Goal: Task Accomplishment & Management: Complete application form

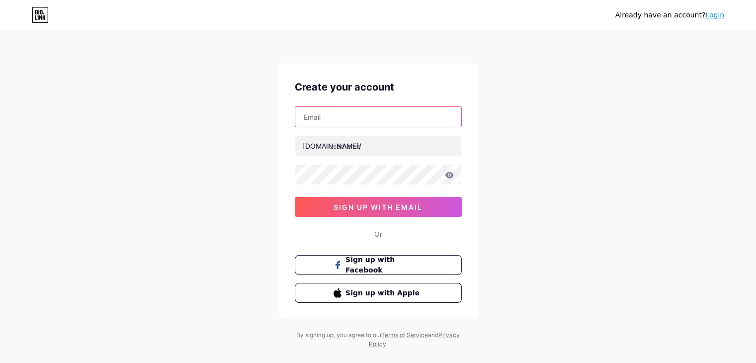
drag, startPoint x: 336, startPoint y: 121, endPoint x: 345, endPoint y: 126, distance: 10.2
click at [336, 121] on input "text" at bounding box center [378, 117] width 166 height 20
type input "[EMAIL_ADDRESS][DOMAIN_NAME]"
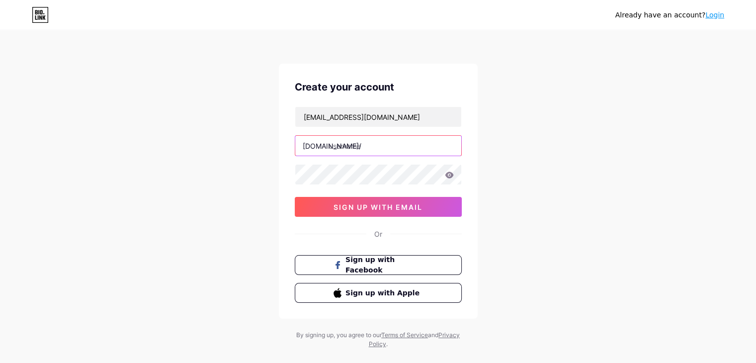
click at [380, 145] on input "text" at bounding box center [378, 146] width 166 height 20
paste input "chokhidhanijaipur"
type input "chokhidhanijaipur"
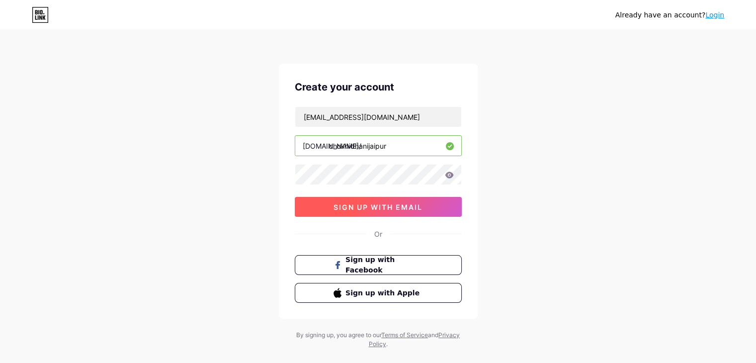
click at [390, 205] on span "sign up with email" at bounding box center [377, 207] width 89 height 8
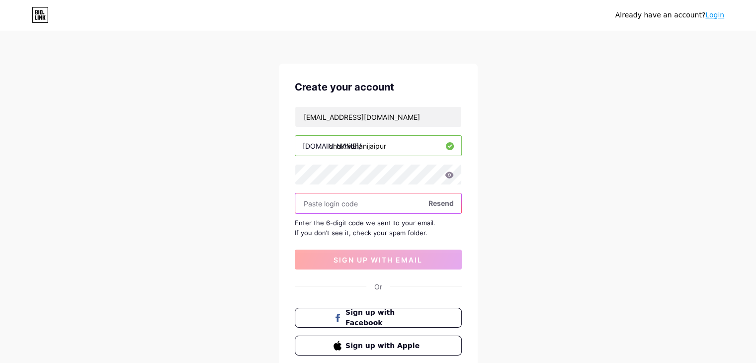
click at [360, 206] on input "text" at bounding box center [378, 203] width 166 height 20
paste input "229413"
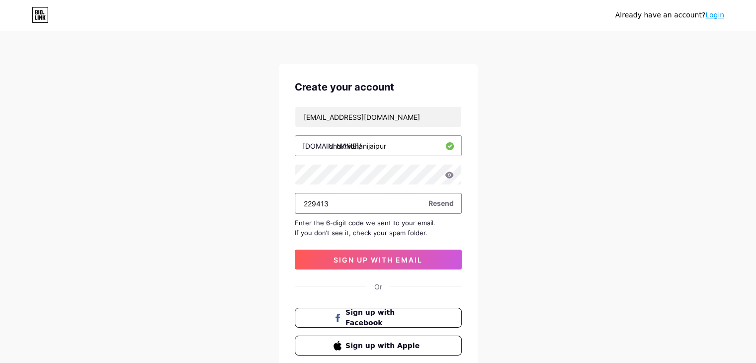
type input "229413"
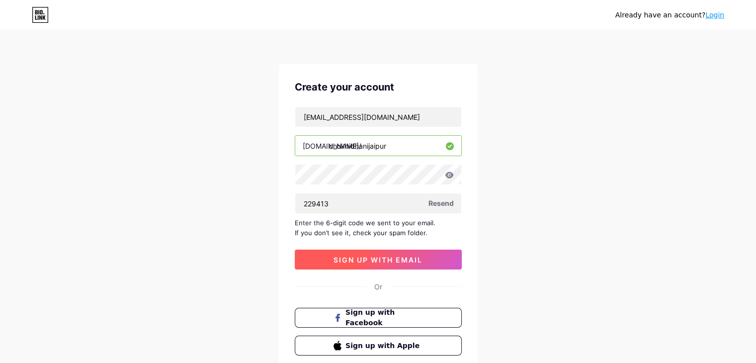
click at [385, 256] on span "sign up with email" at bounding box center [377, 259] width 89 height 8
click at [368, 258] on span "sign up with email" at bounding box center [377, 259] width 89 height 8
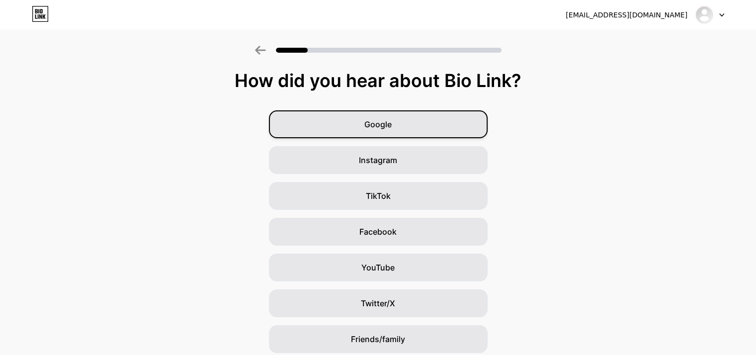
click at [349, 120] on div "Google" at bounding box center [378, 124] width 219 height 28
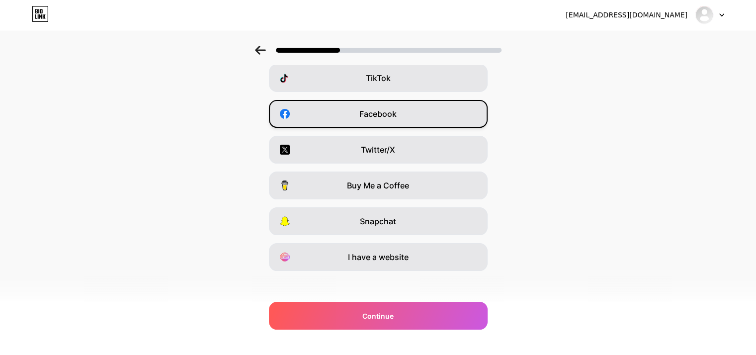
scroll to position [123, 0]
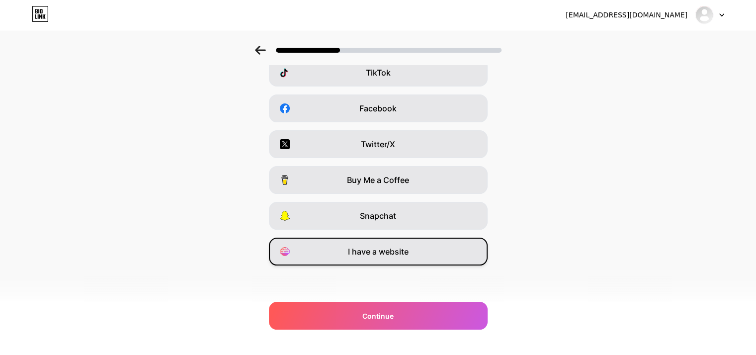
click at [371, 257] on div "I have a website" at bounding box center [378, 252] width 219 height 28
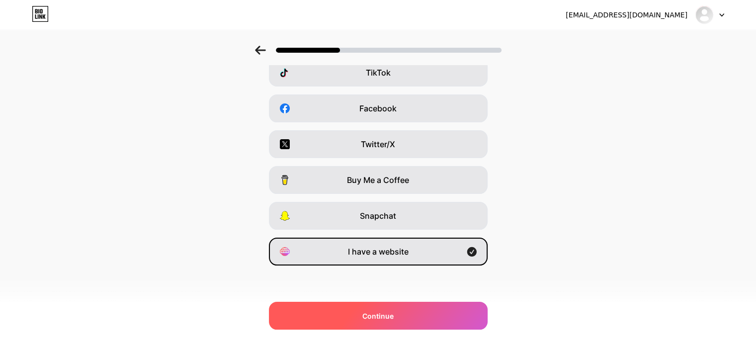
click at [391, 316] on span "Continue" at bounding box center [377, 316] width 31 height 10
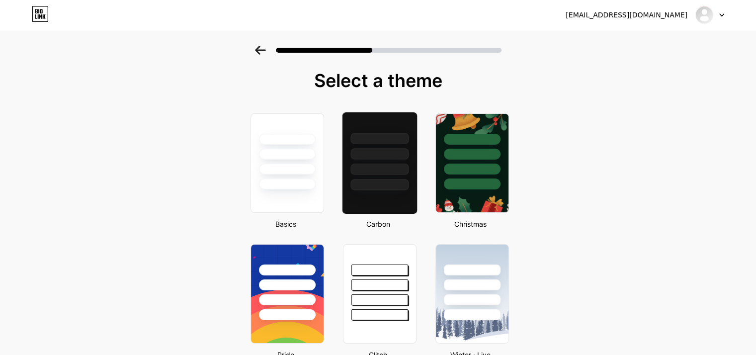
click at [395, 151] on div at bounding box center [379, 153] width 58 height 11
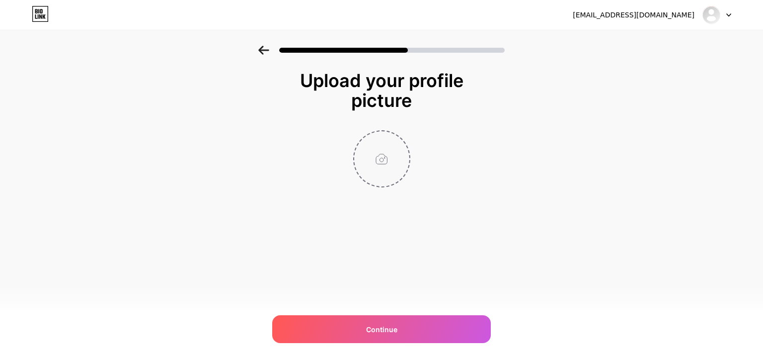
click at [380, 153] on input "file" at bounding box center [381, 158] width 55 height 55
type input "C:\fakepath\Chokhi Dhani Resort Jaipur Logo.jpg"
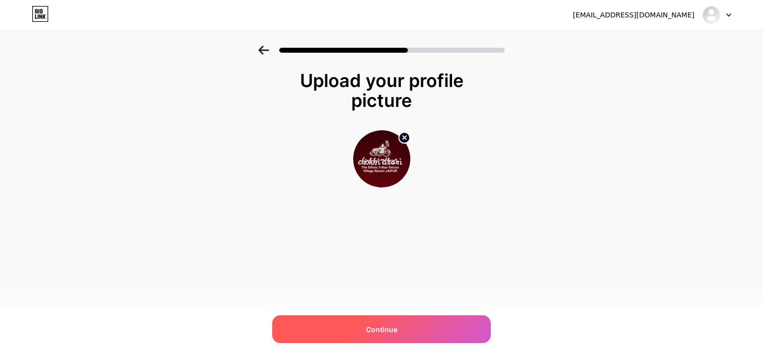
click at [389, 330] on span "Continue" at bounding box center [381, 329] width 31 height 10
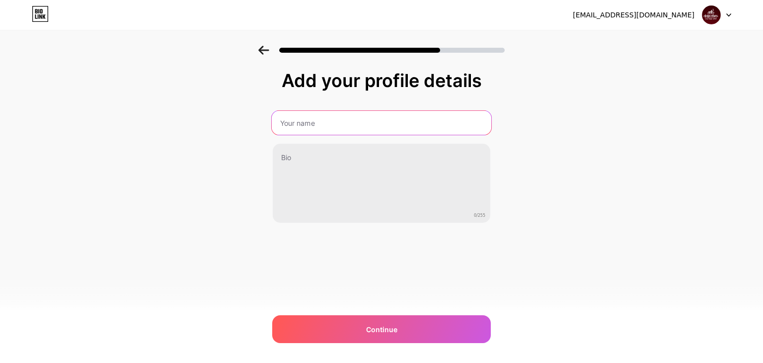
click at [351, 117] on input "text" at bounding box center [382, 123] width 220 height 24
type input "Chokhi Dhani Jaipur"
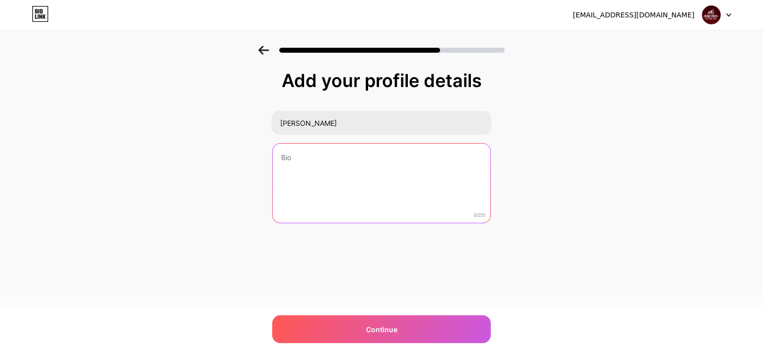
click at [309, 167] on textarea at bounding box center [382, 184] width 218 height 80
paste textarea "An authentic cultural experience is what makes Chokhi Dhani the best resort in …"
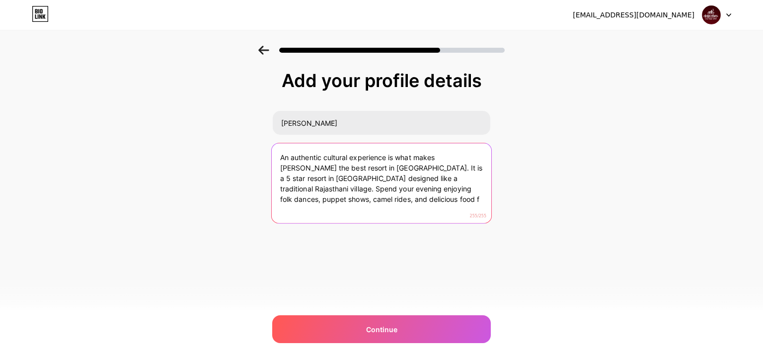
drag, startPoint x: 341, startPoint y: 201, endPoint x: 356, endPoint y: 201, distance: 14.9
click at [356, 201] on textarea "An authentic cultural experience is what makes Chokhi Dhani the best resort in …" at bounding box center [382, 183] width 220 height 81
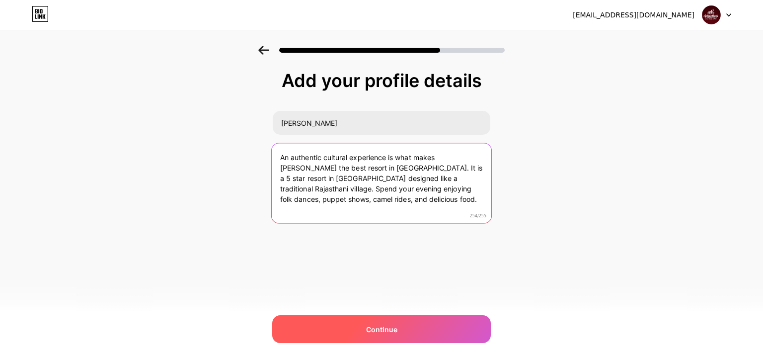
type textarea "An authentic cultural experience is what makes Chokhi Dhani the best resort in …"
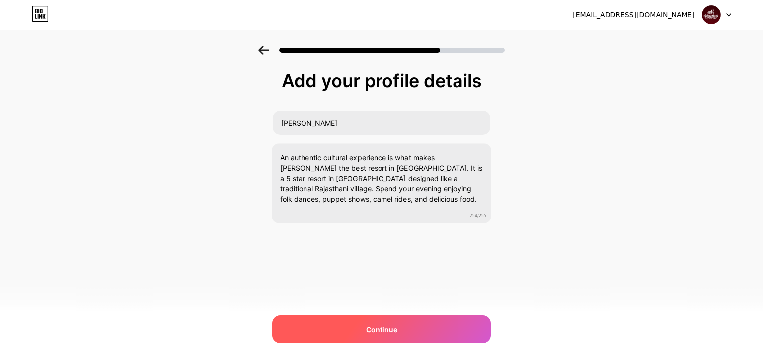
click at [373, 327] on span "Continue" at bounding box center [381, 329] width 31 height 10
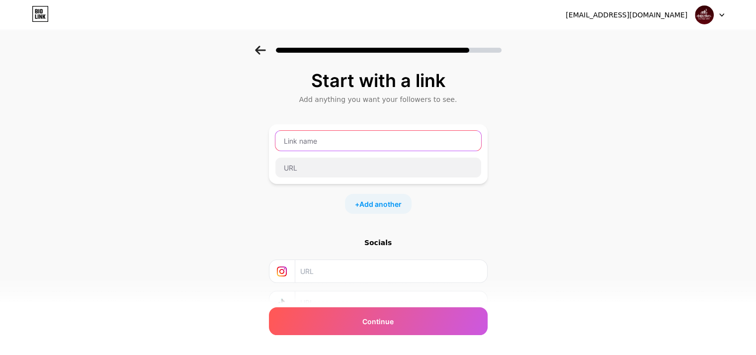
click at [338, 138] on input "text" at bounding box center [378, 141] width 206 height 20
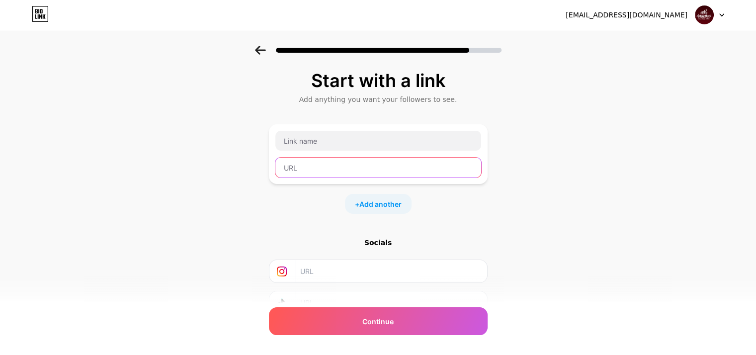
click at [320, 171] on input "text" at bounding box center [378, 168] width 206 height 20
paste input "https://chokhidhani.com/ethnic-resort-jaipur/"
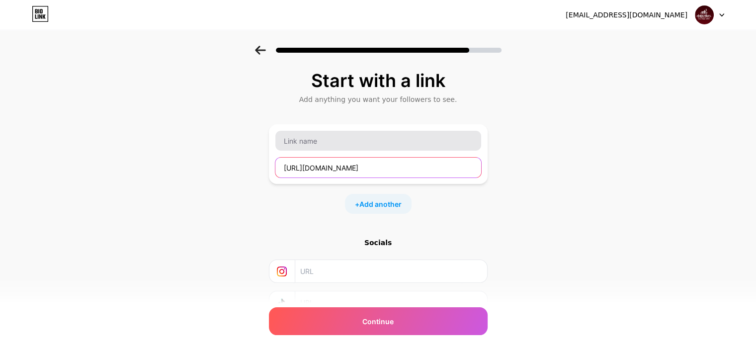
type input "https://chokhidhani.com/ethnic-resort-jaipur/"
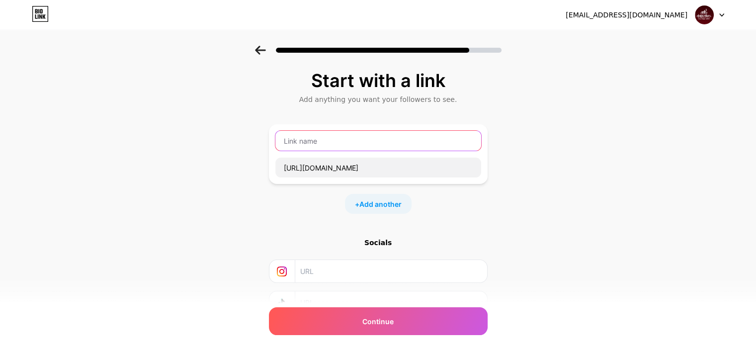
click at [334, 144] on input "text" at bounding box center [378, 141] width 206 height 20
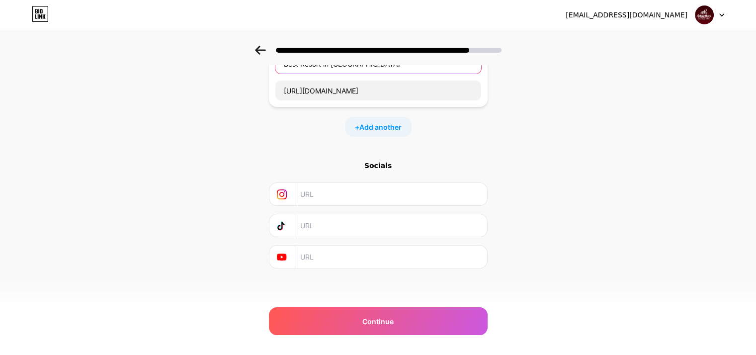
scroll to position [79, 0]
type input "Best Resort in Jaipur"
click at [575, 177] on div "Start with a link Add anything you want your followers to see. Best Resort in J…" at bounding box center [378, 141] width 756 height 349
click at [384, 120] on span "Add another" at bounding box center [380, 125] width 42 height 10
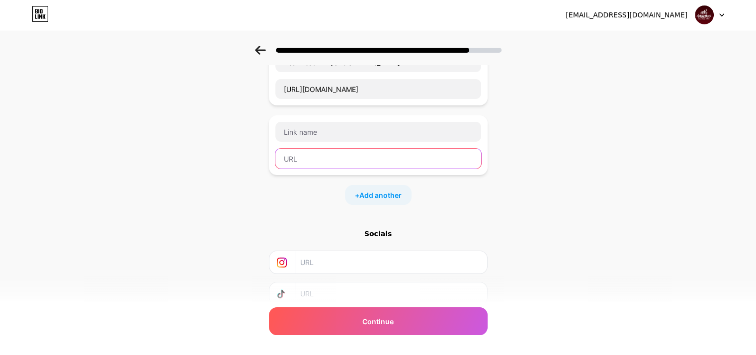
click at [333, 164] on input "text" at bounding box center [378, 159] width 206 height 20
paste input "https://chokhidhani.com/ethnic-resort-jaipur/hotel-in-jaipur/"
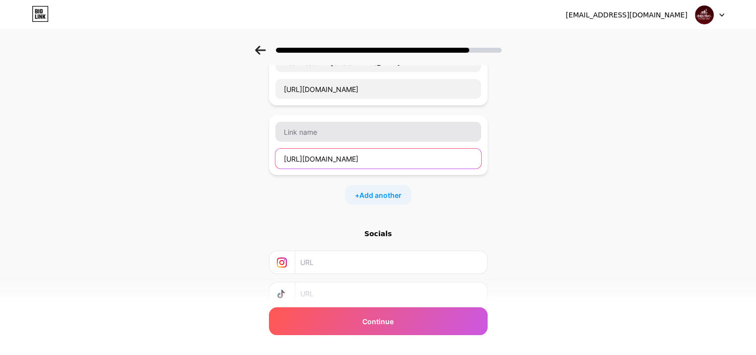
scroll to position [0, 8]
type input "https://chokhidhani.com/ethnic-resort-jaipur/hotel-in-jaipur/"
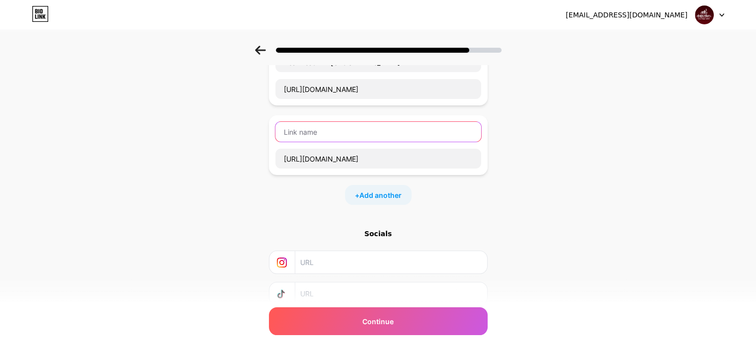
click at [340, 139] on input "text" at bounding box center [378, 132] width 206 height 20
type input "Best 5 Star Hotel in Jaipur"
click at [386, 191] on span "Add another" at bounding box center [380, 195] width 42 height 10
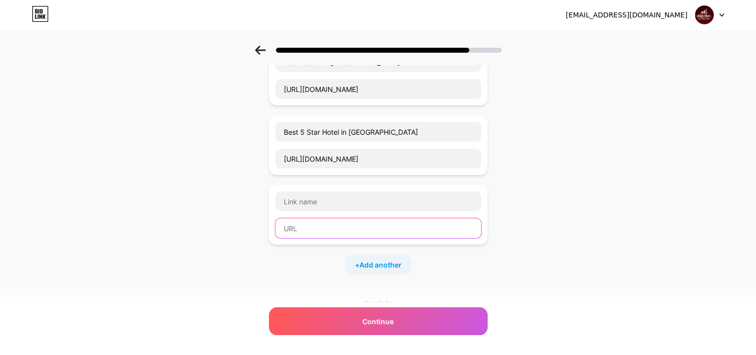
click at [313, 222] on input "text" at bounding box center [378, 228] width 206 height 20
paste input "https://chokhidhani.com/ethnic-resort-jaipur/dining/"
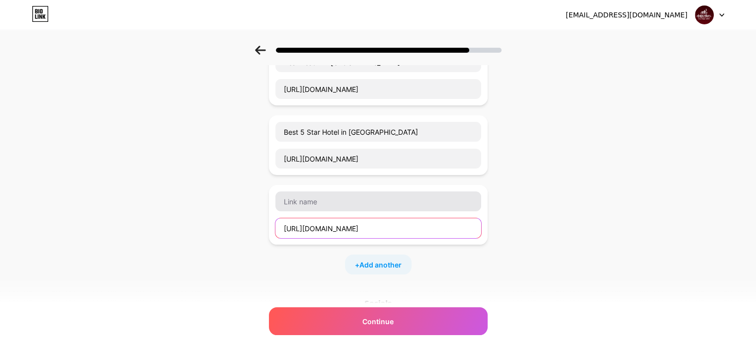
type input "https://chokhidhani.com/ethnic-resort-jaipur/dining/"
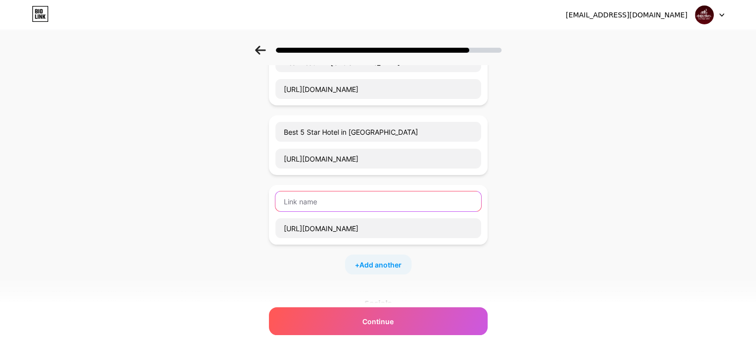
click at [327, 200] on input "text" at bounding box center [378, 201] width 206 height 20
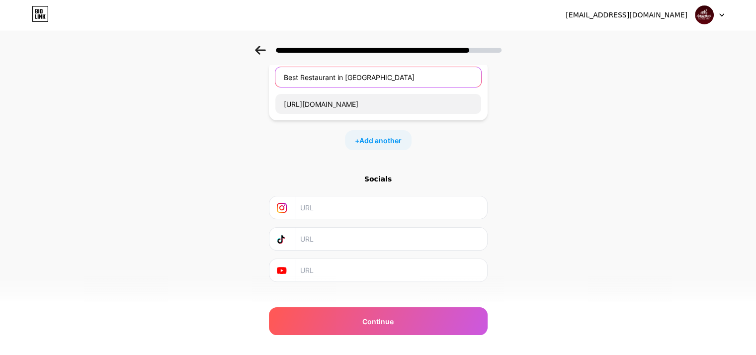
scroll to position [217, 0]
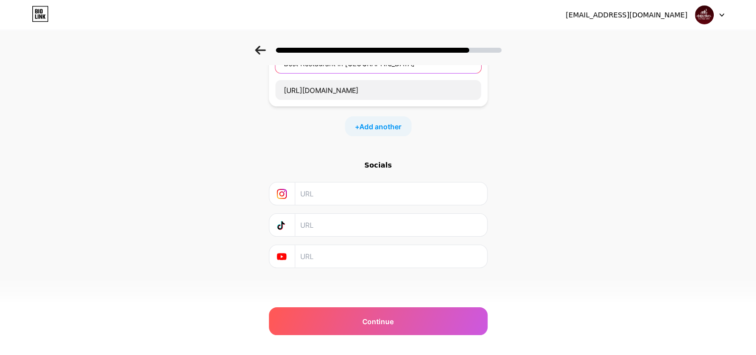
type input "Best Restaurant in Jaipur"
click at [345, 194] on input "text" at bounding box center [390, 193] width 180 height 22
paste input "https://www.instagram.com/chokhidhaniresortjaipur"
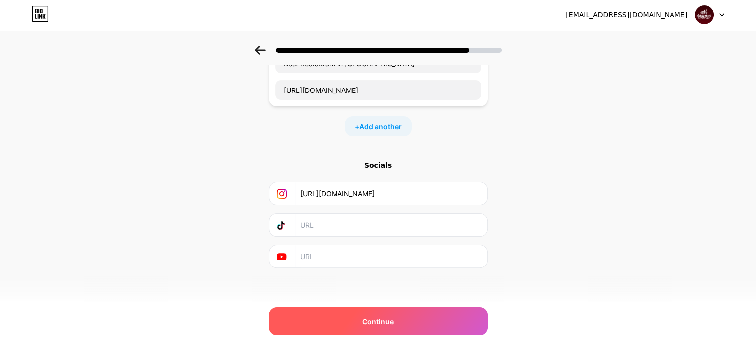
type input "https://www.instagram.com/chokhidhaniresortjaipur"
click at [376, 319] on span "Continue" at bounding box center [377, 321] width 31 height 10
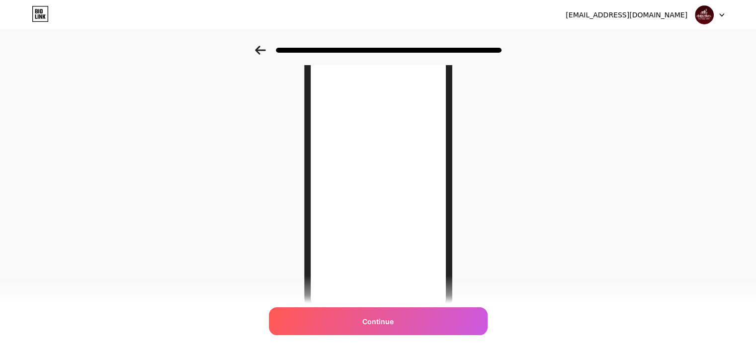
scroll to position [144, 0]
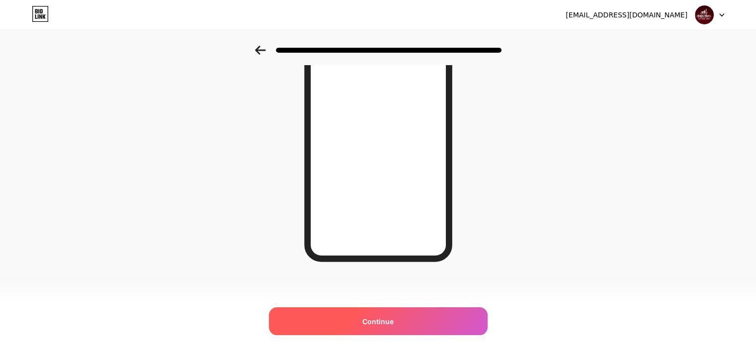
click at [380, 318] on span "Continue" at bounding box center [377, 321] width 31 height 10
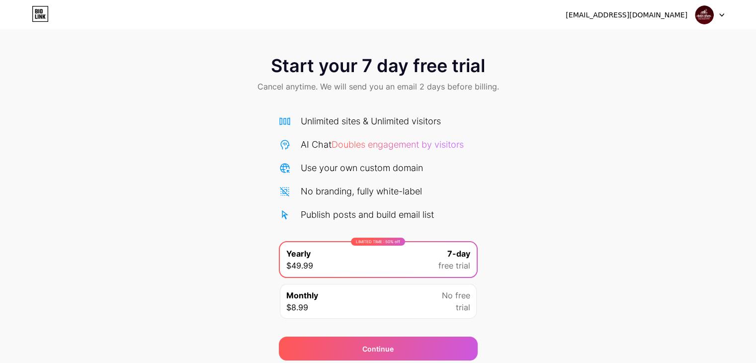
click at [702, 17] on img at bounding box center [704, 14] width 19 height 19
click at [40, 12] on icon at bounding box center [41, 11] width 2 height 4
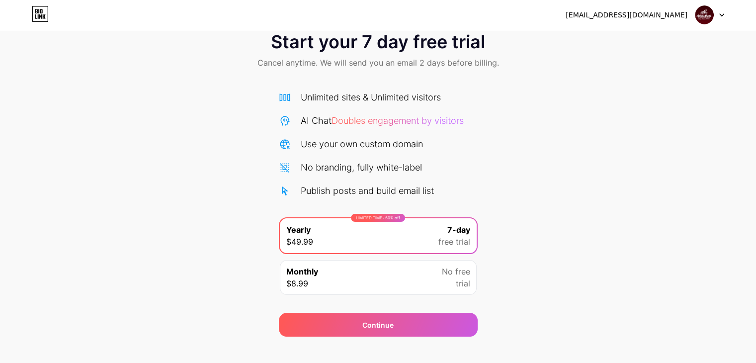
scroll to position [37, 0]
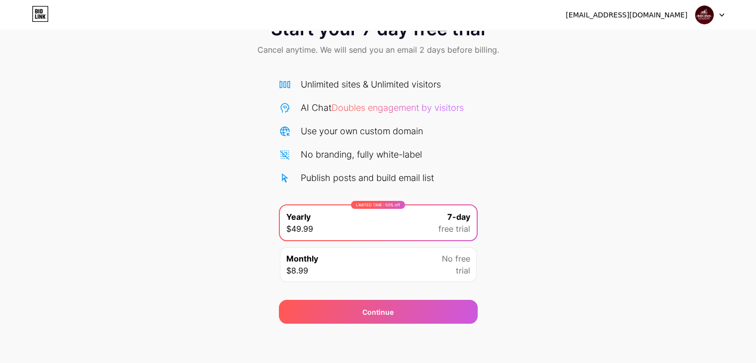
click at [709, 14] on img at bounding box center [704, 14] width 19 height 19
click at [631, 45] on li "Logout" at bounding box center [661, 40] width 123 height 27
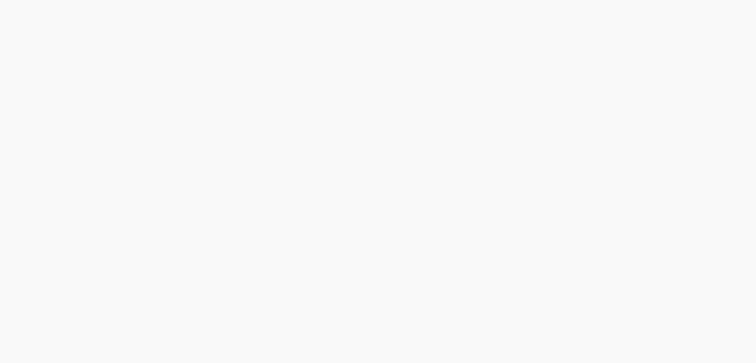
scroll to position [0, 0]
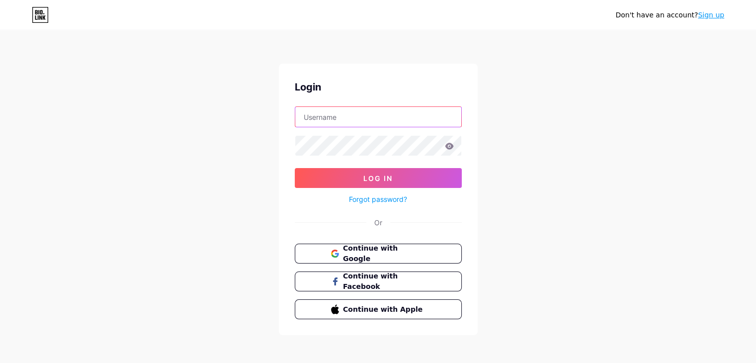
type input "chokhidhaniresortt"
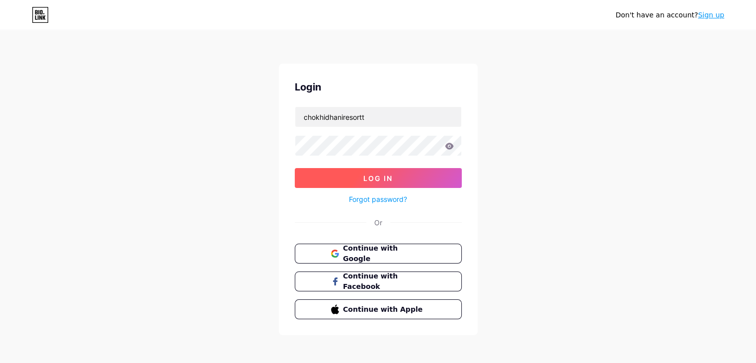
click at [360, 177] on button "Log In" at bounding box center [378, 178] width 167 height 20
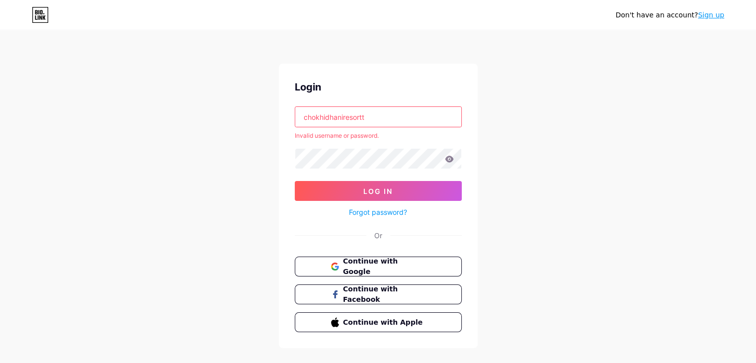
click at [432, 119] on input "chokhidhaniresortt" at bounding box center [378, 117] width 166 height 20
paste input "[EMAIL_ADDRESS][DOMAIN_NAME]"
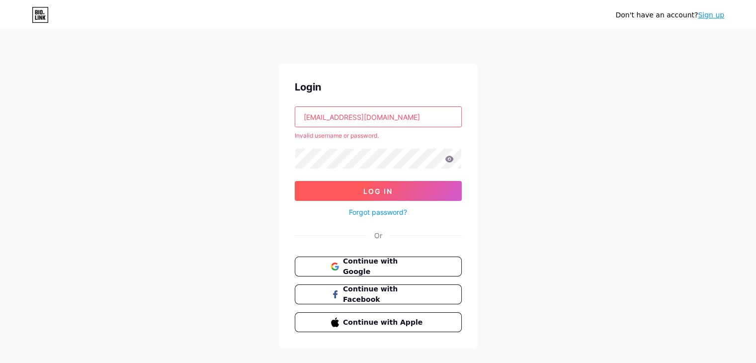
type input "[EMAIL_ADDRESS][DOMAIN_NAME]"
click at [368, 188] on span "Log In" at bounding box center [377, 191] width 29 height 8
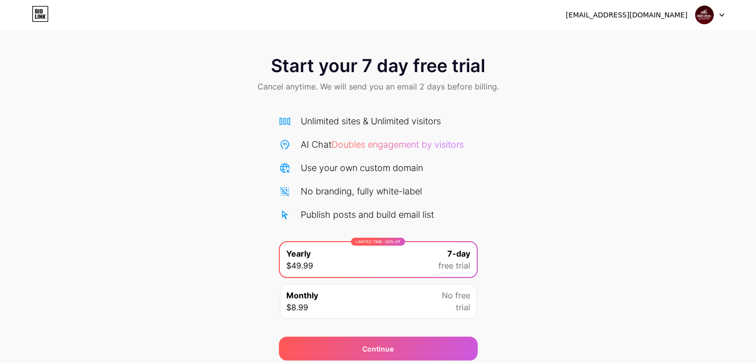
click at [702, 16] on img at bounding box center [704, 14] width 19 height 19
click at [625, 19] on div "[EMAIL_ADDRESS][DOMAIN_NAME]" at bounding box center [627, 15] width 122 height 10
click at [623, 10] on div "[EMAIL_ADDRESS][DOMAIN_NAME]" at bounding box center [627, 15] width 122 height 10
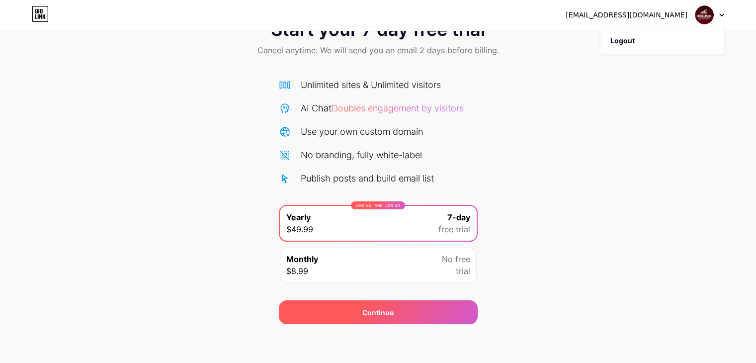
scroll to position [37, 0]
click at [410, 303] on div "Continue" at bounding box center [378, 312] width 199 height 24
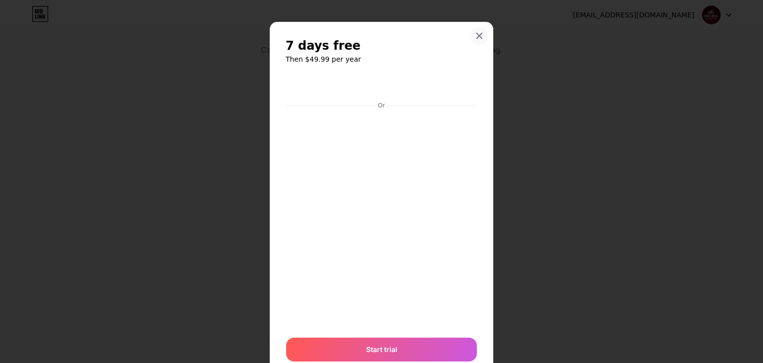
click at [476, 34] on icon at bounding box center [480, 36] width 8 height 8
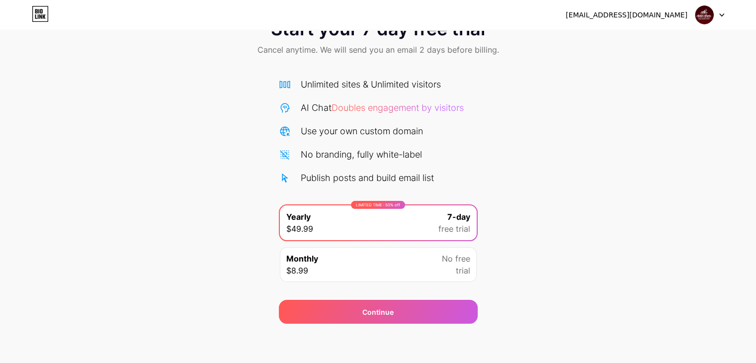
click at [36, 15] on icon at bounding box center [40, 14] width 17 height 16
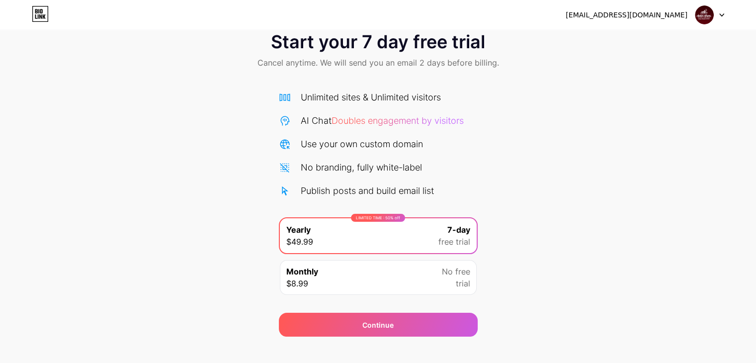
scroll to position [37, 0]
